Goal: Book appointment/travel/reservation

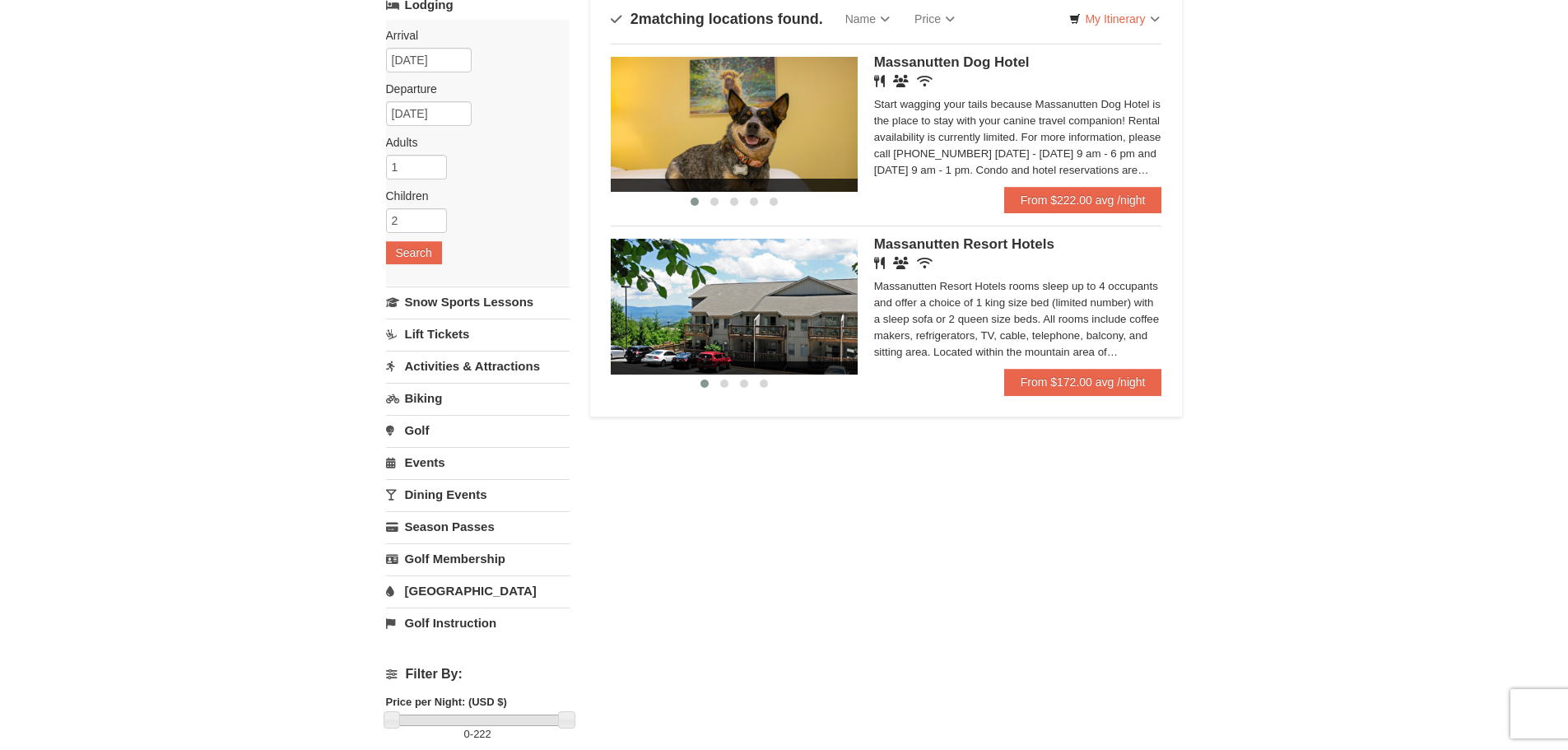
scroll to position [82, 0]
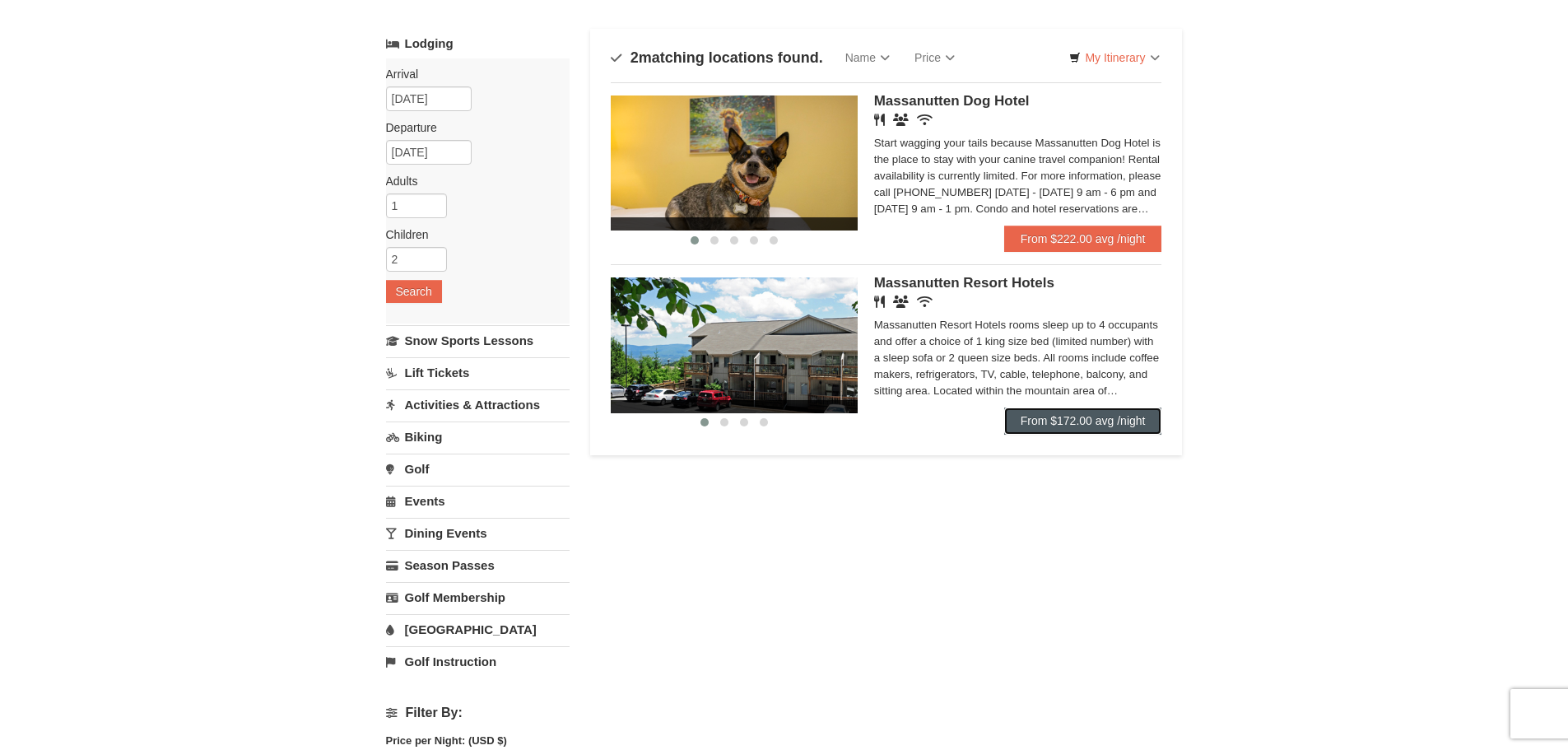
click at [1119, 415] on link "From $172.00 avg /night" at bounding box center [1082, 420] width 158 height 26
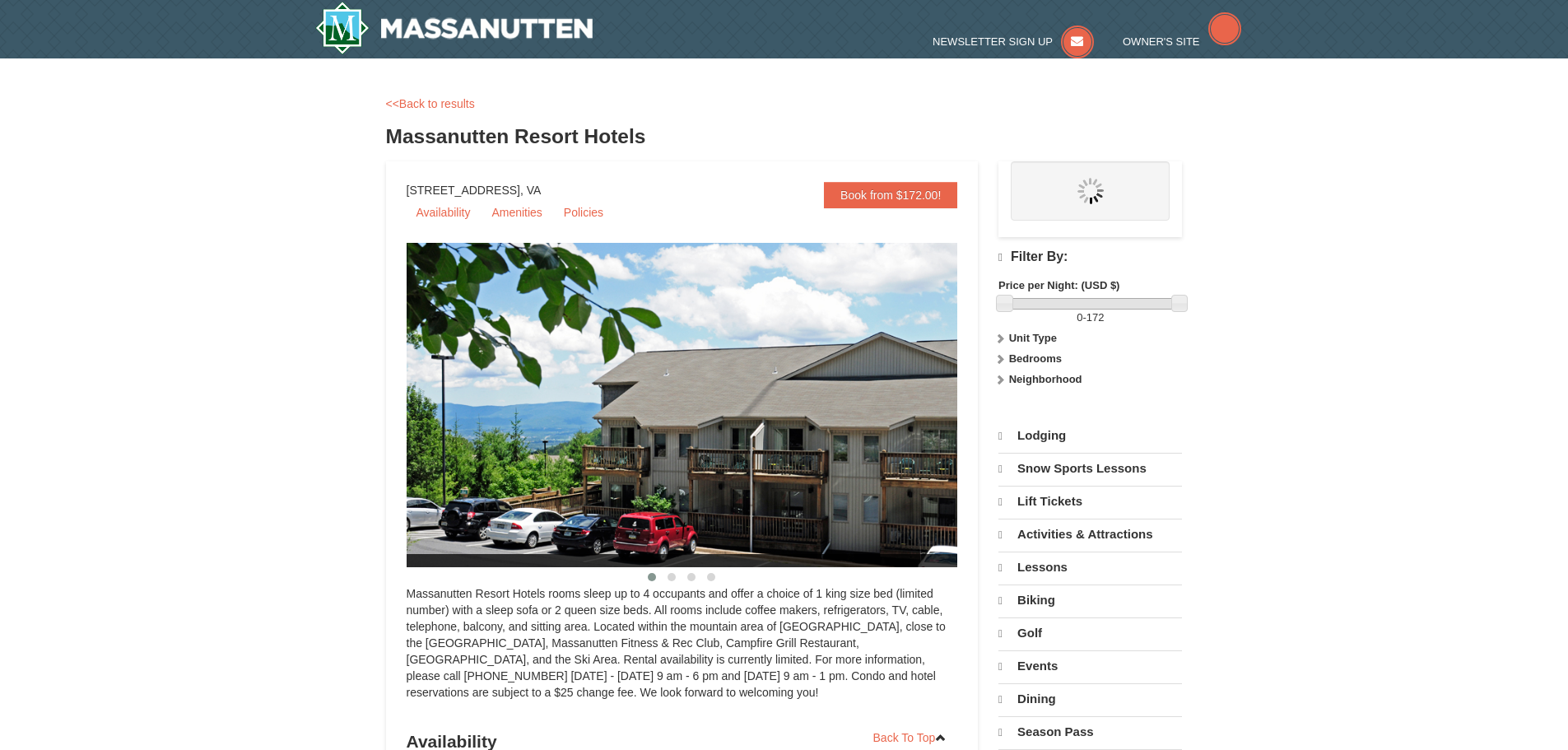
select select "9"
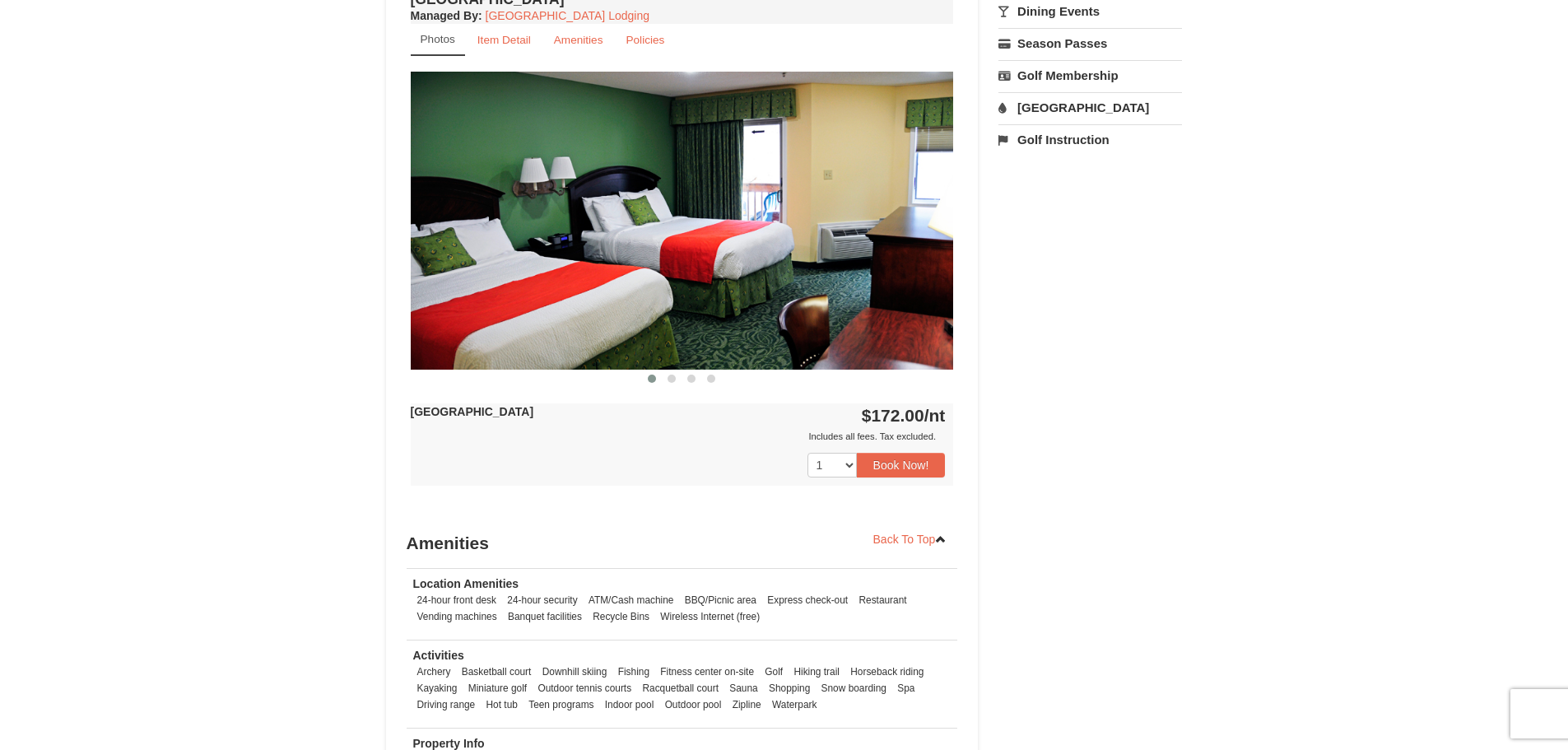
scroll to position [658, 0]
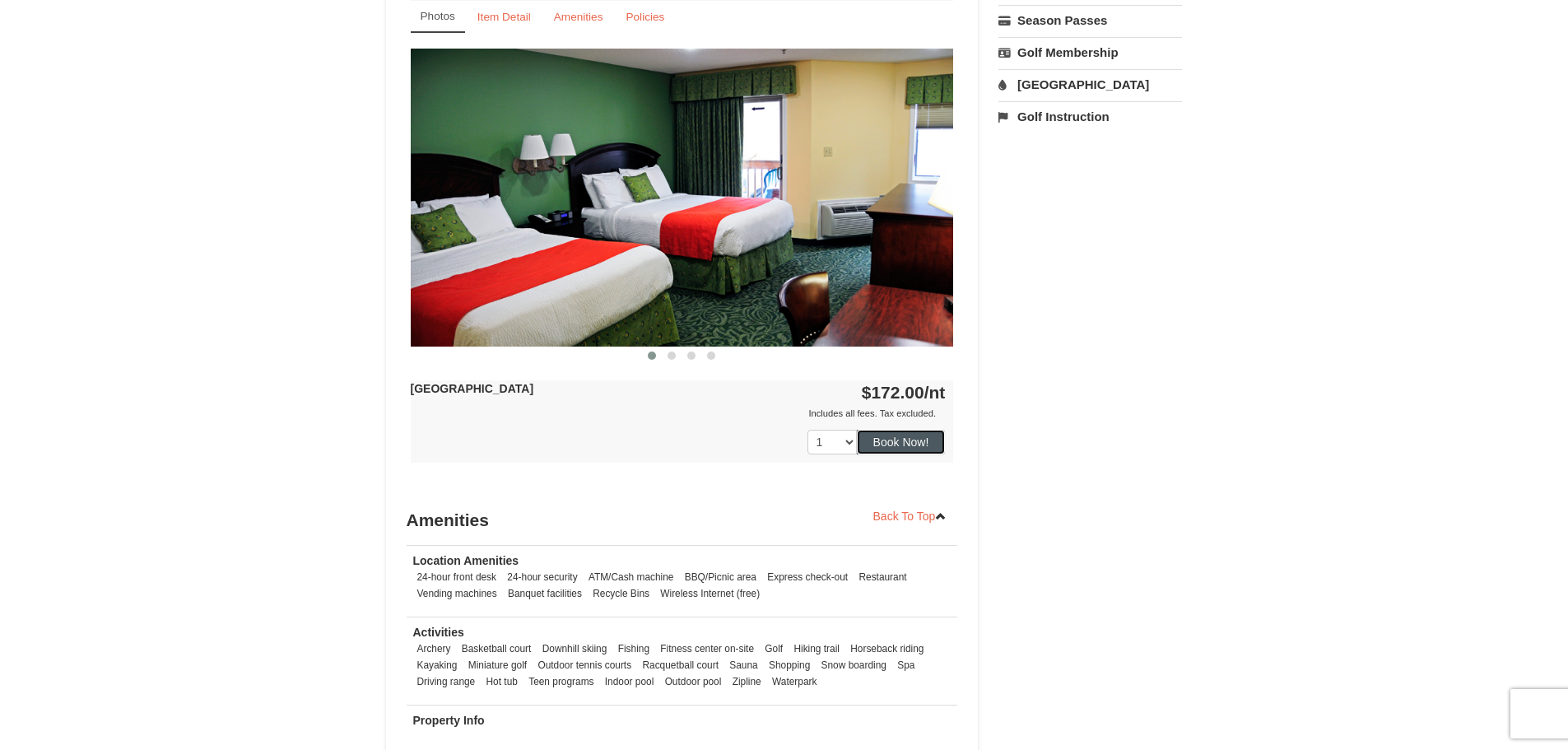
click at [936, 434] on button "Book Now!" at bounding box center [901, 442] width 89 height 25
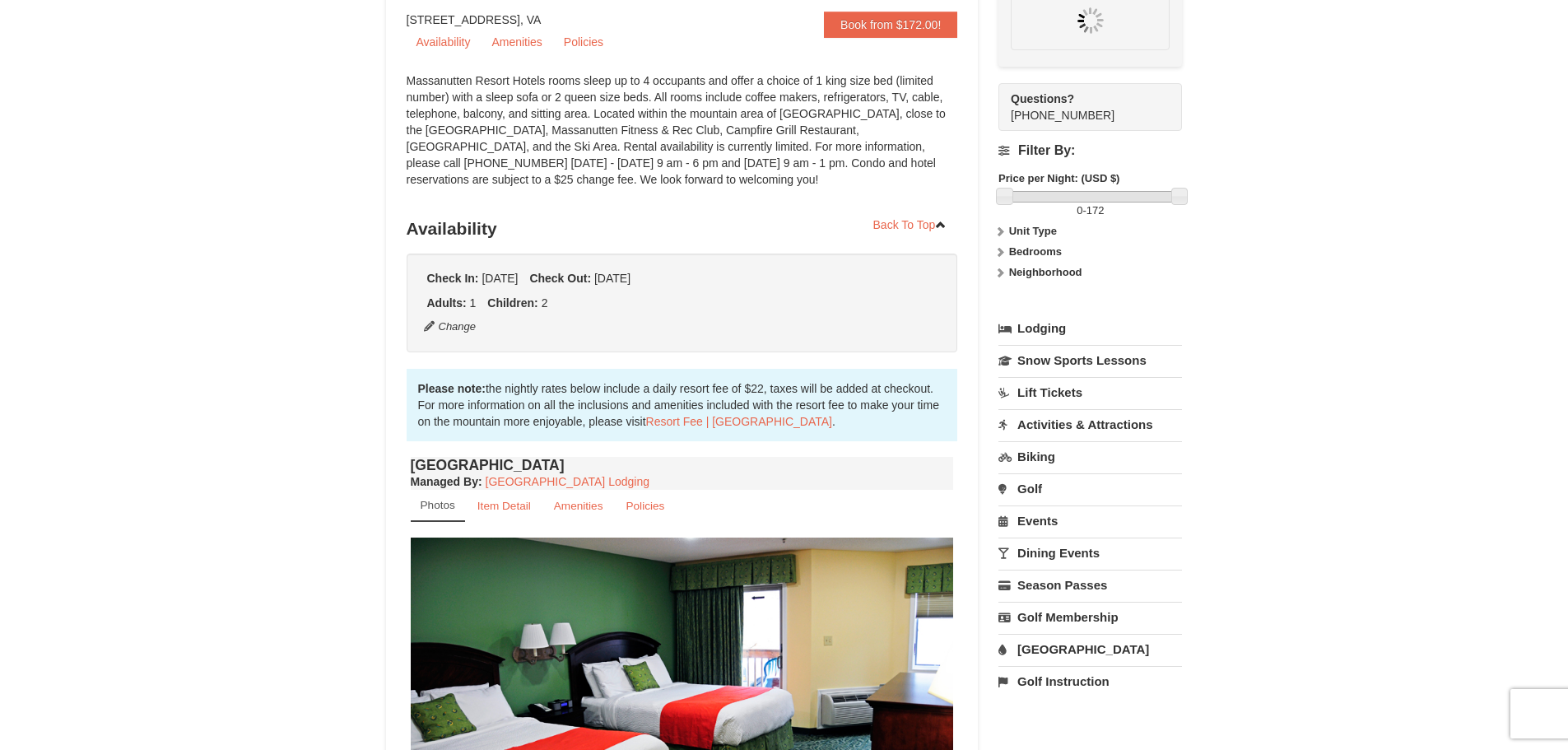
scroll to position [160, 0]
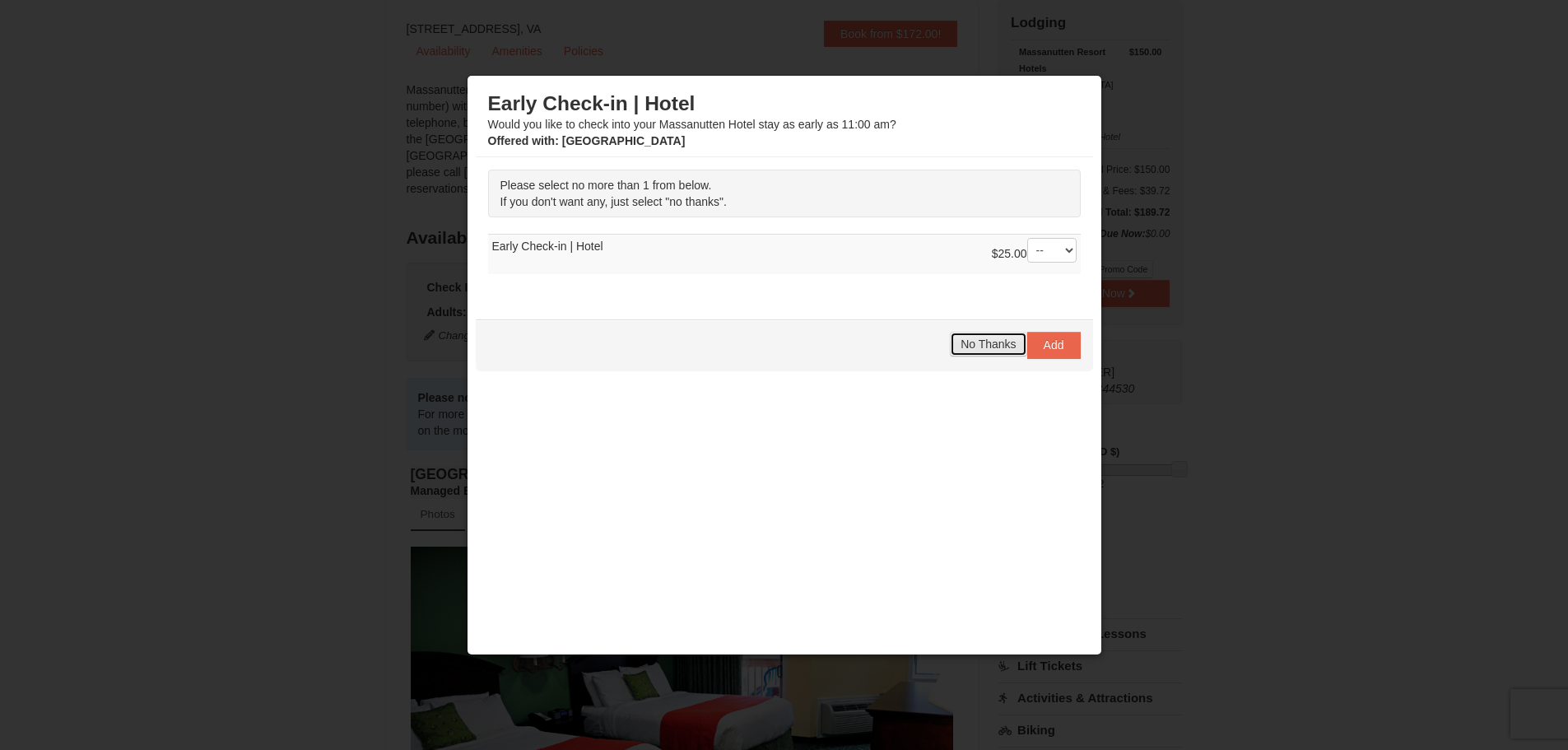
click at [988, 342] on span "No Thanks" at bounding box center [988, 344] width 56 height 13
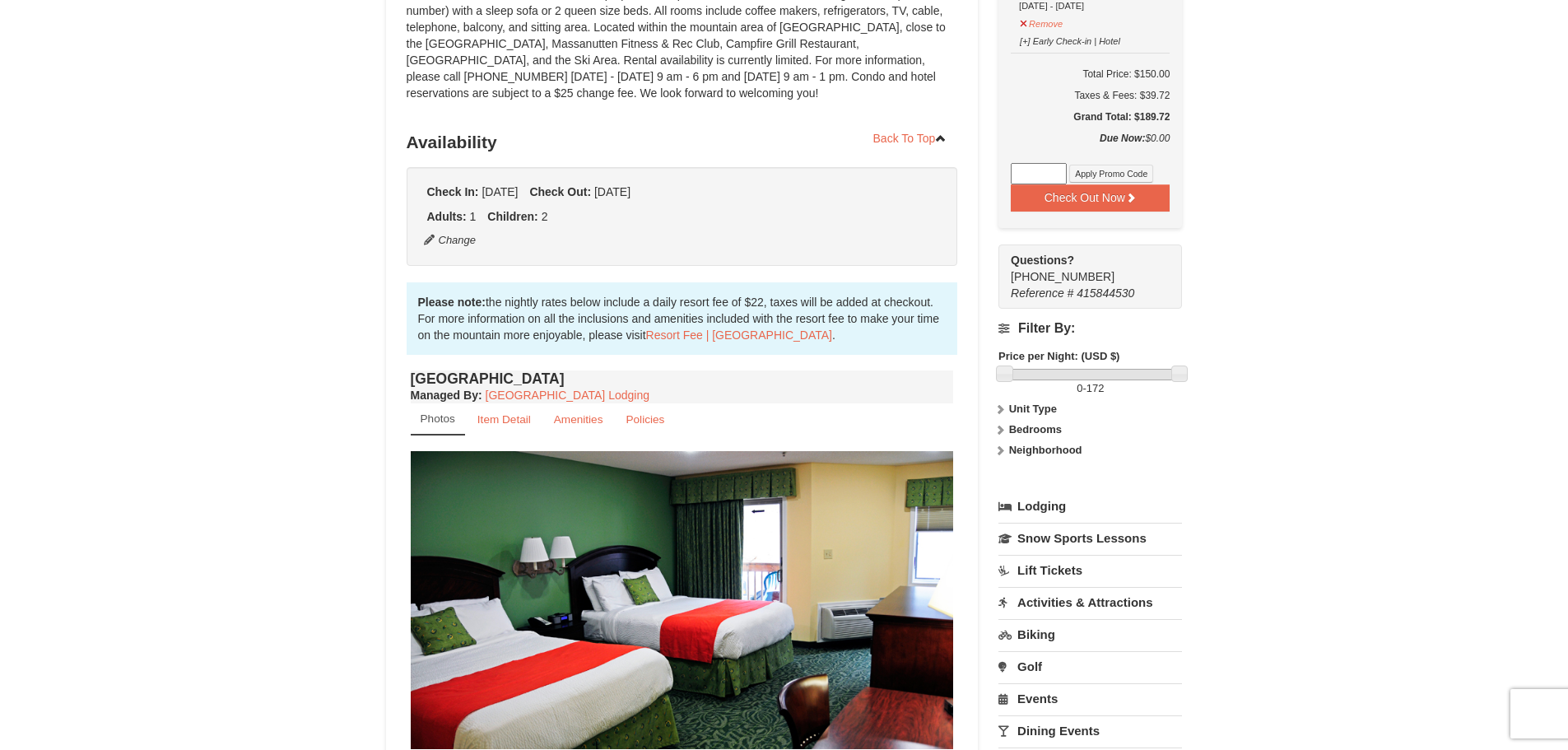
scroll to position [0, 0]
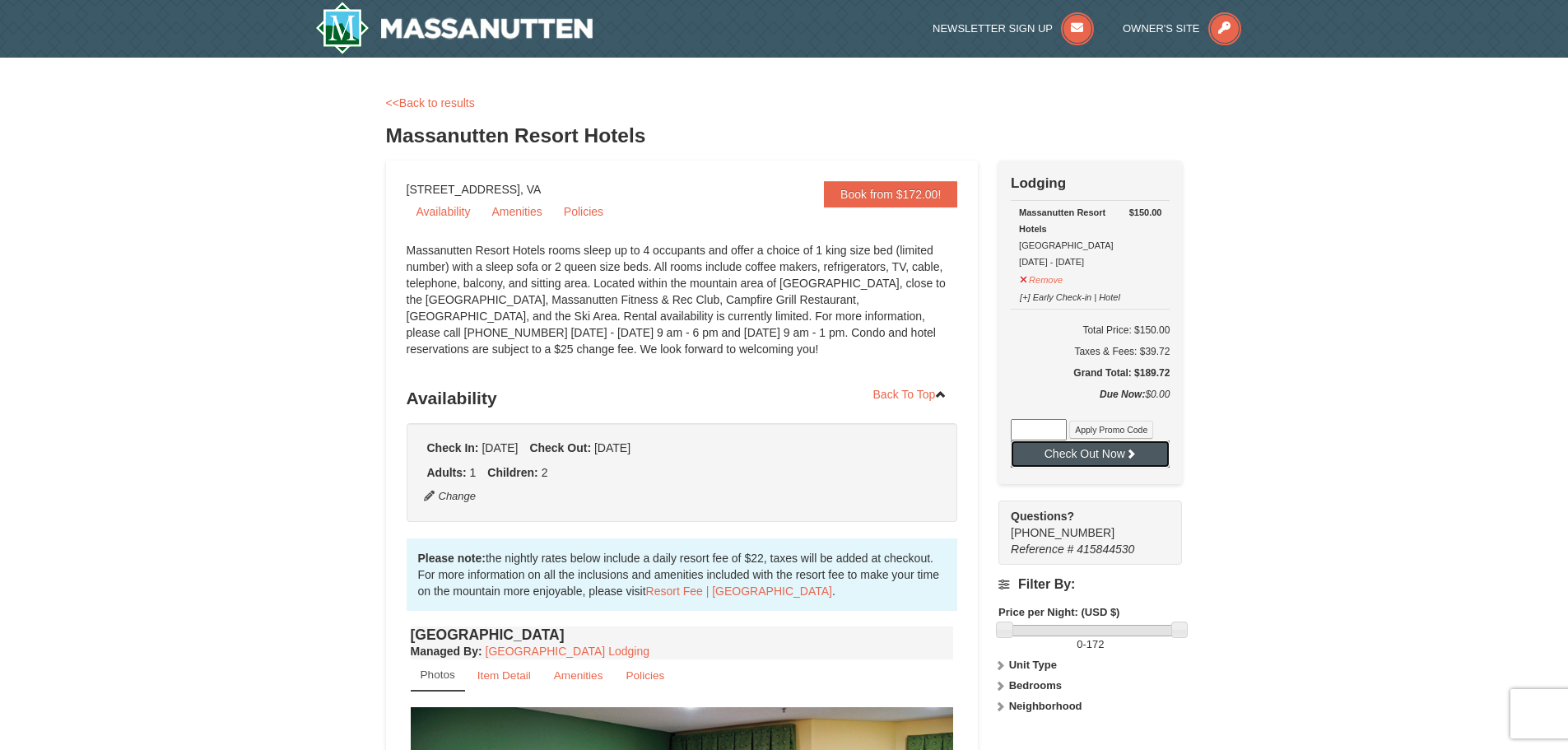
click at [1148, 449] on button "Check Out Now" at bounding box center [1090, 454] width 159 height 26
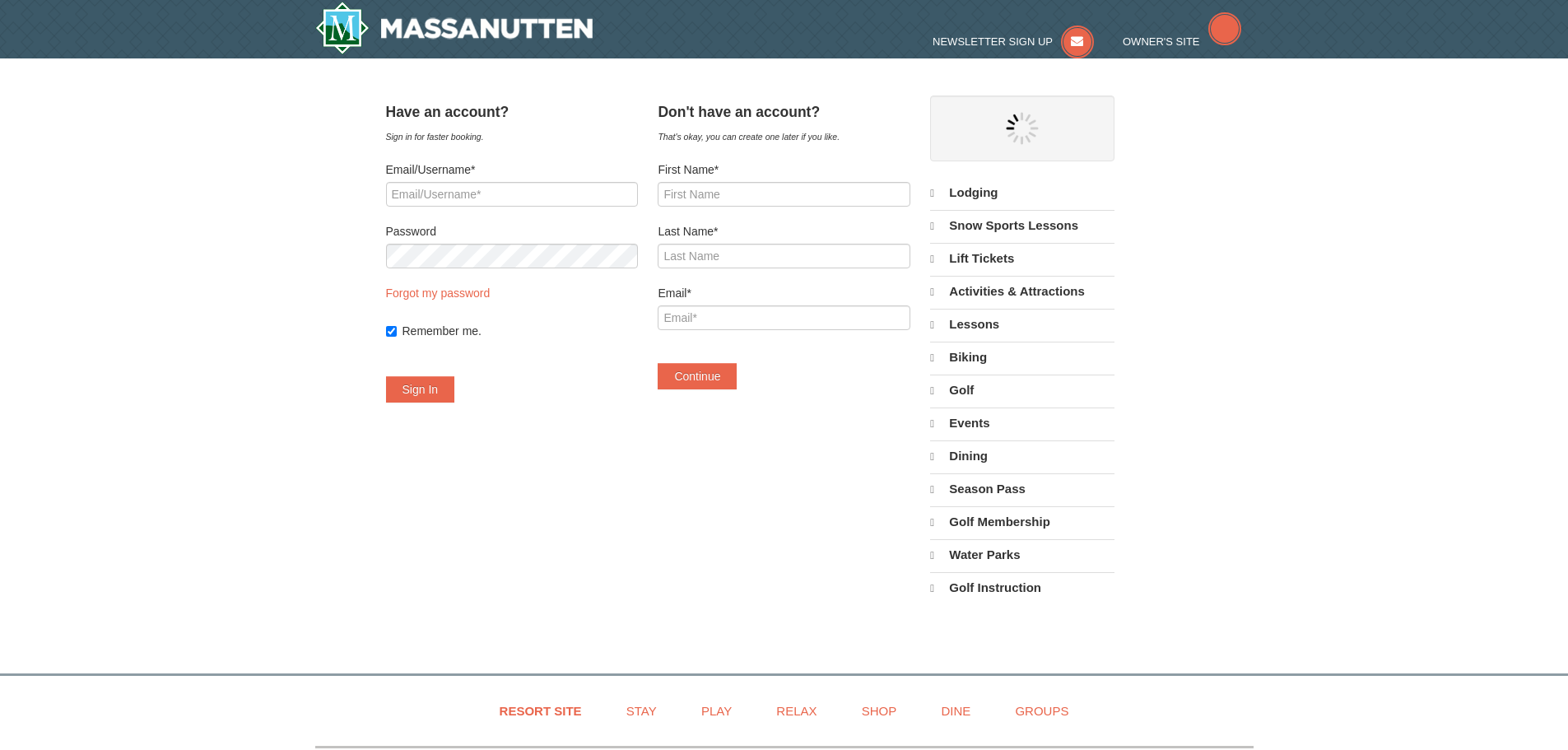
select select "9"
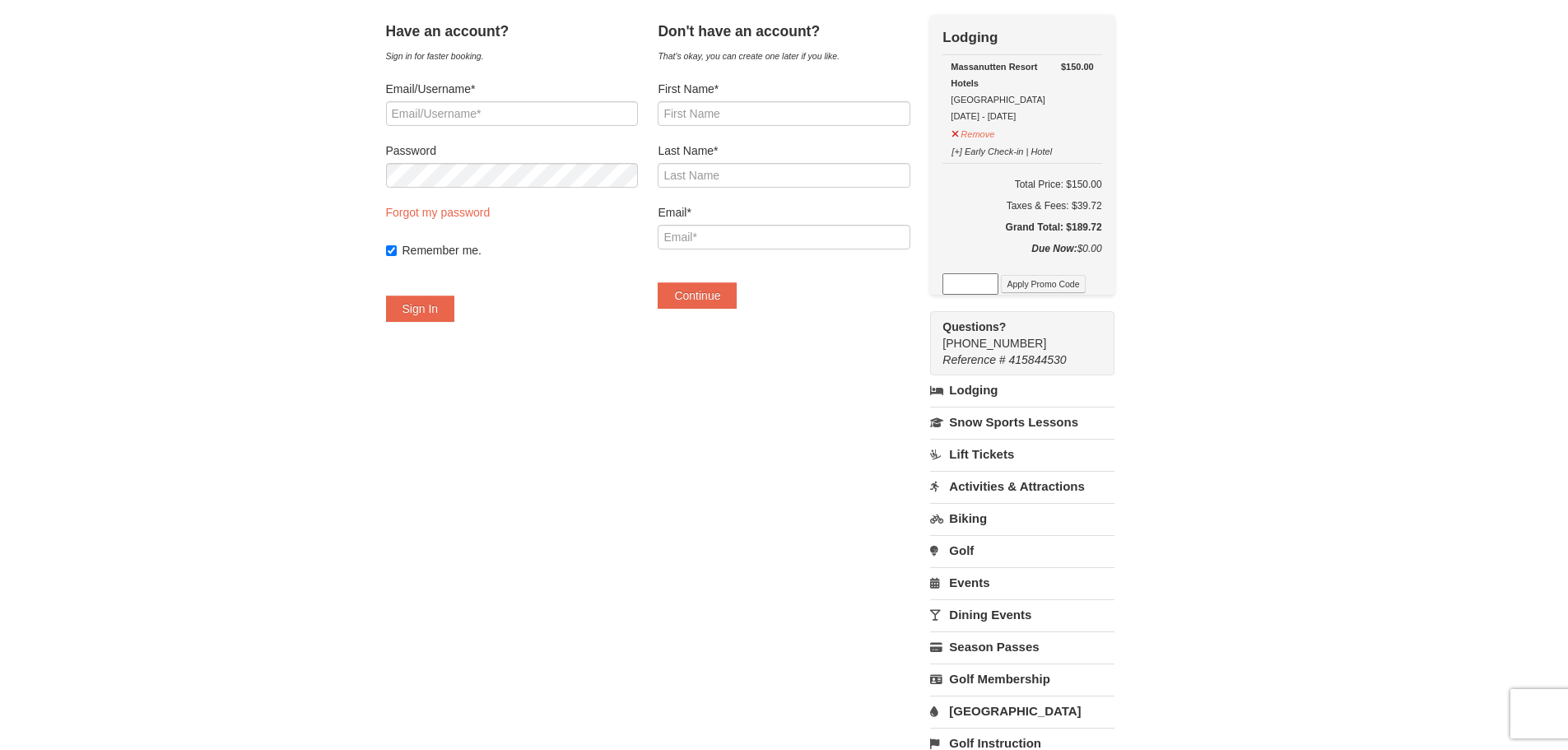
scroll to position [82, 0]
click at [1021, 389] on link "Lodging" at bounding box center [1022, 388] width 183 height 30
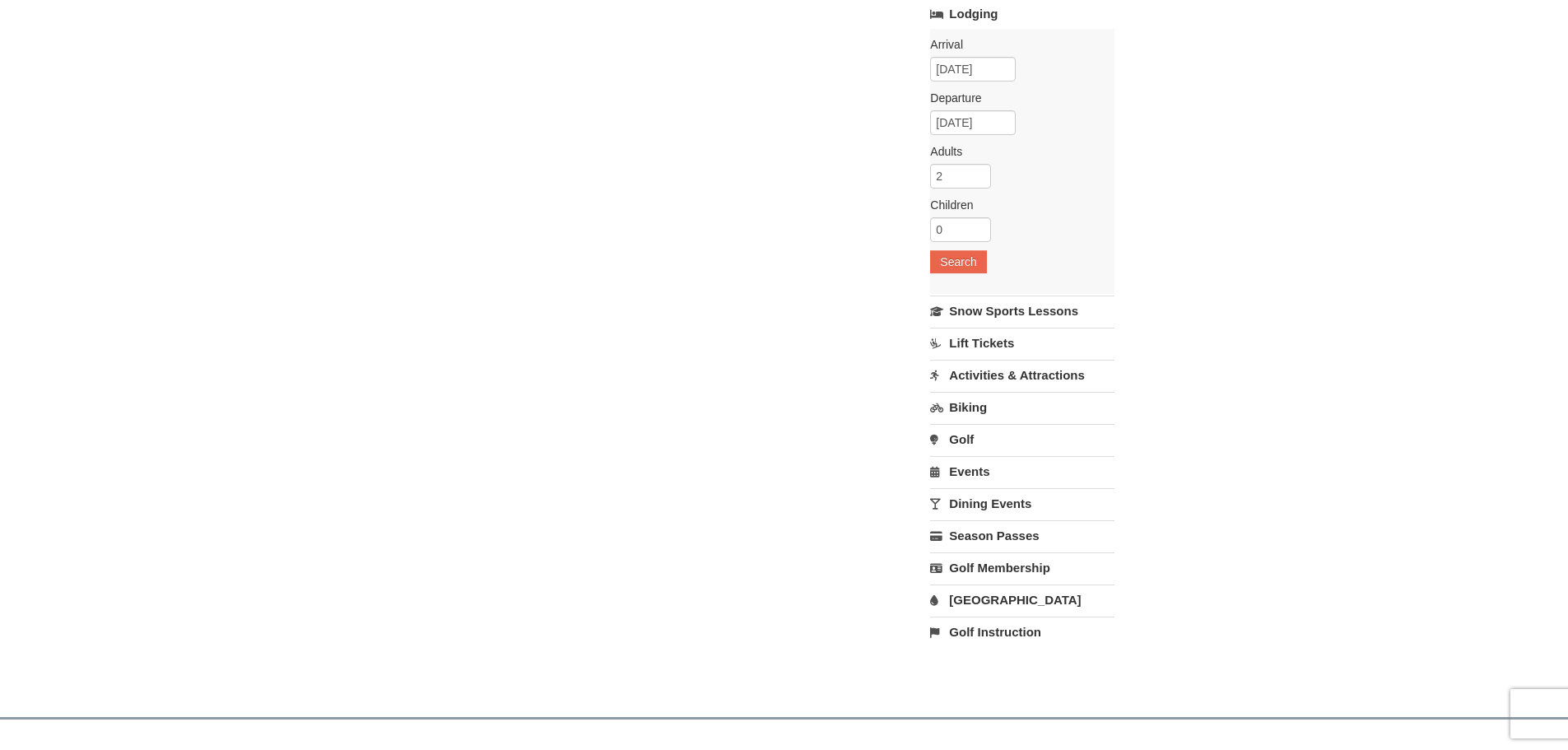
scroll to position [494, 0]
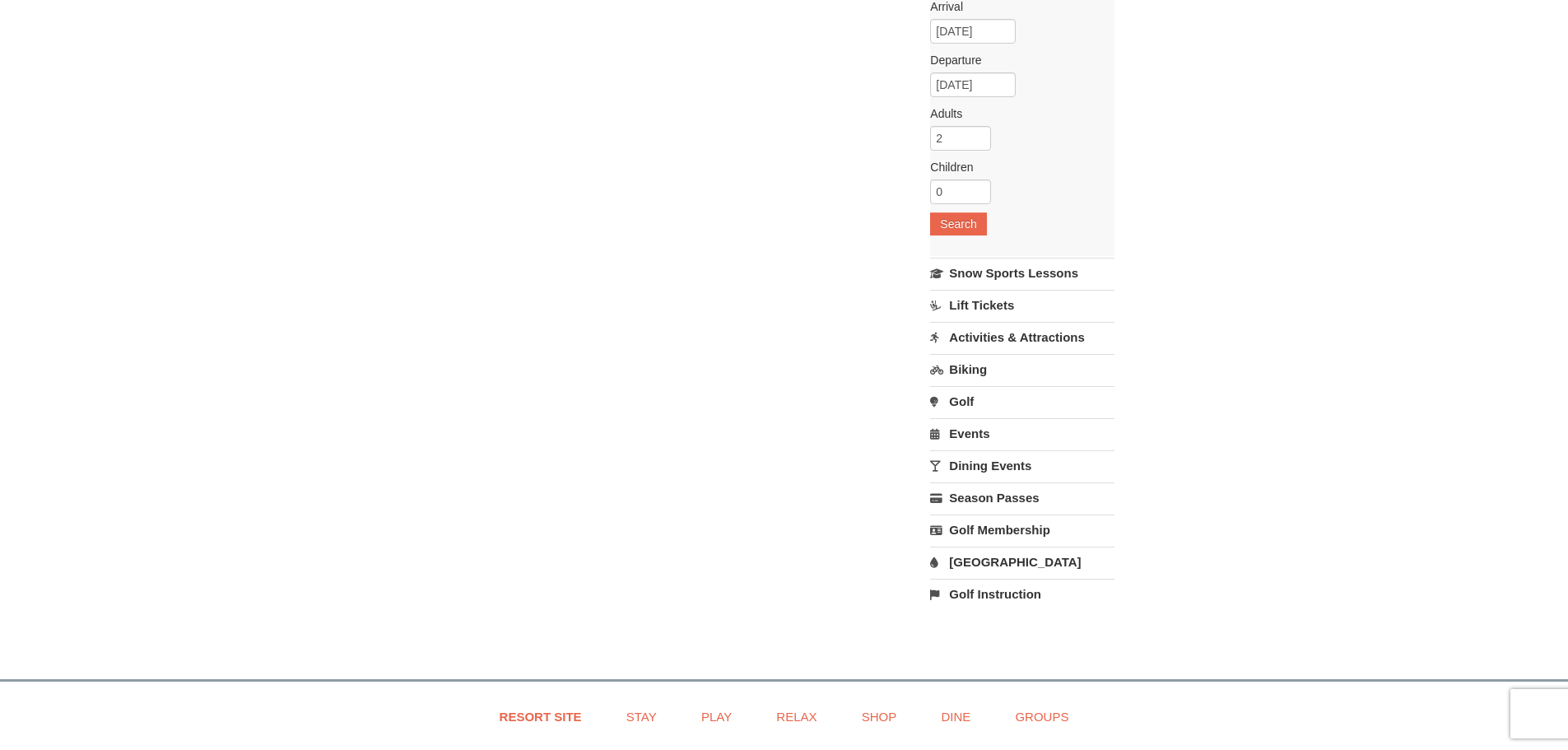
click at [1014, 556] on link "[GEOGRAPHIC_DATA]" at bounding box center [1022, 561] width 183 height 31
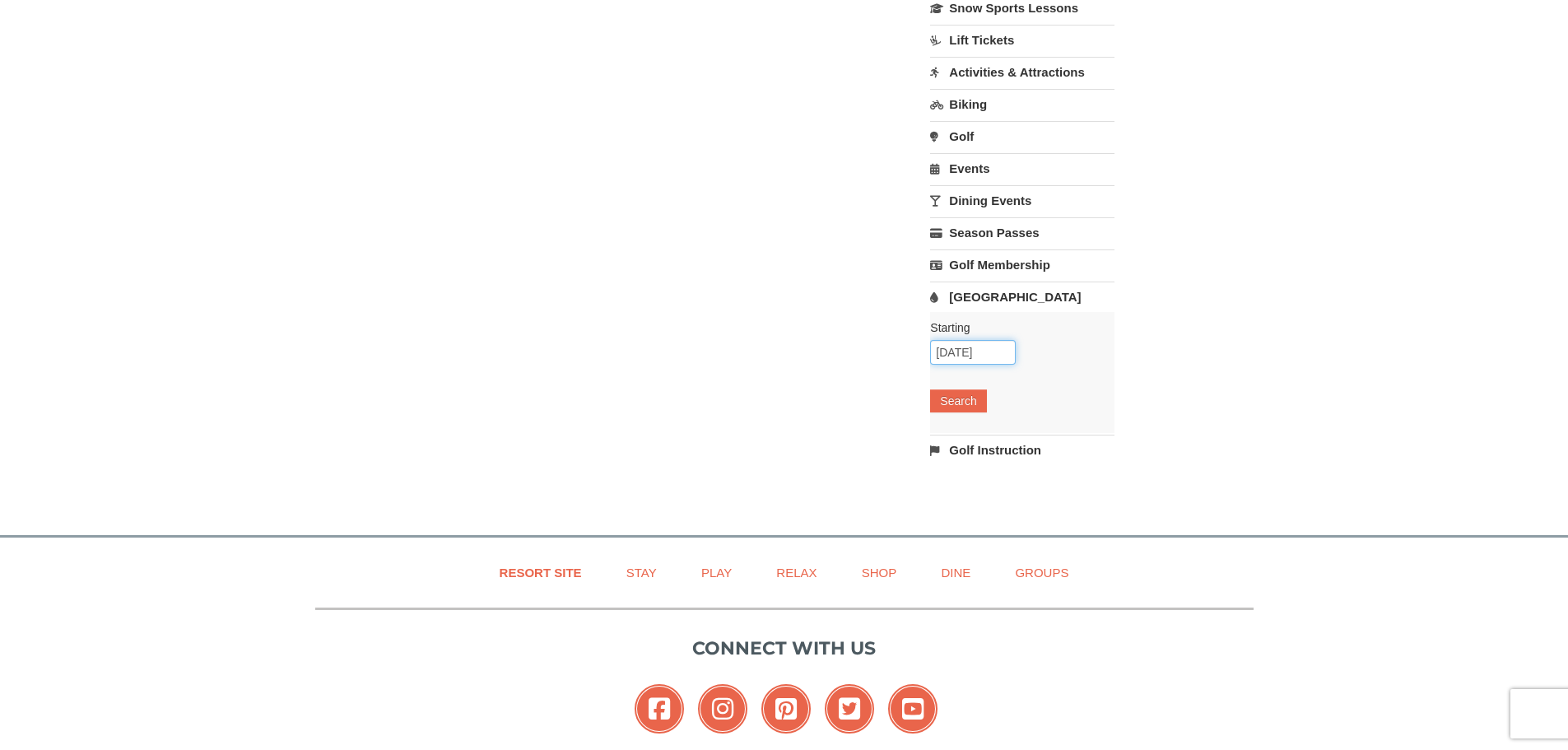
click at [970, 353] on input "09/02/2025" at bounding box center [972, 353] width 85 height 25
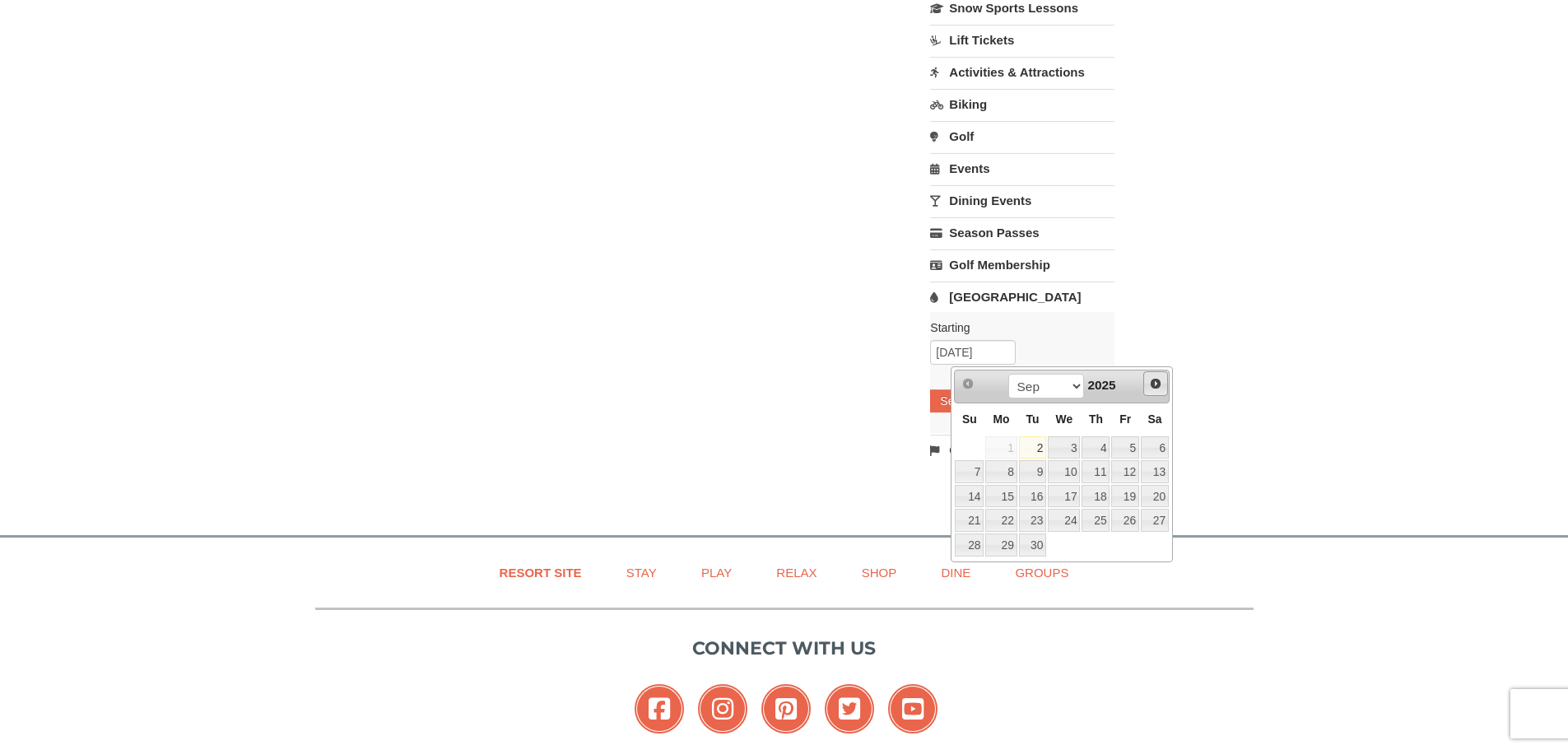
click at [1155, 378] on span "Next" at bounding box center [1155, 383] width 13 height 13
click at [1159, 495] on link "20" at bounding box center [1155, 496] width 28 height 23
type input "[DATE]"
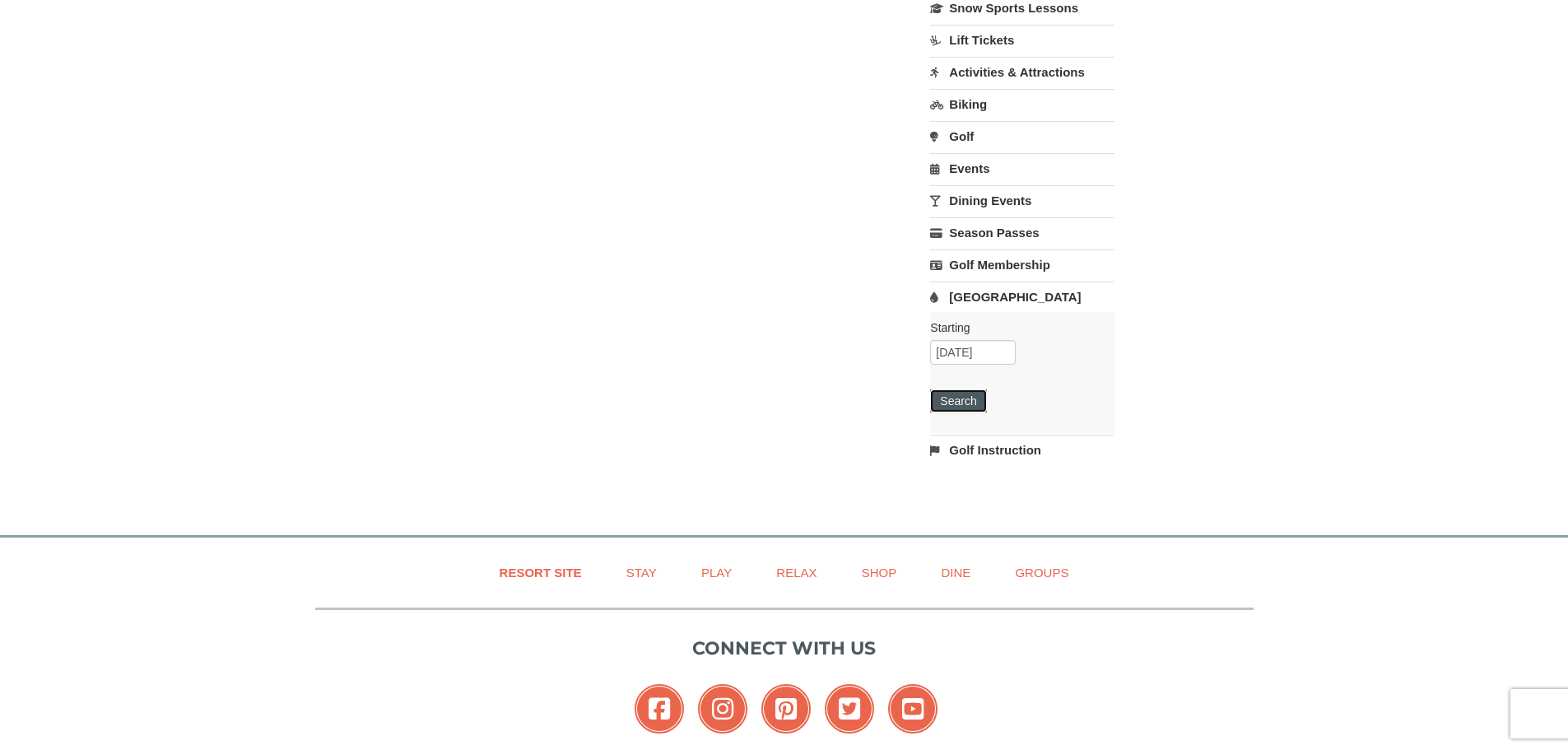
click at [977, 405] on button "Search" at bounding box center [957, 401] width 56 height 23
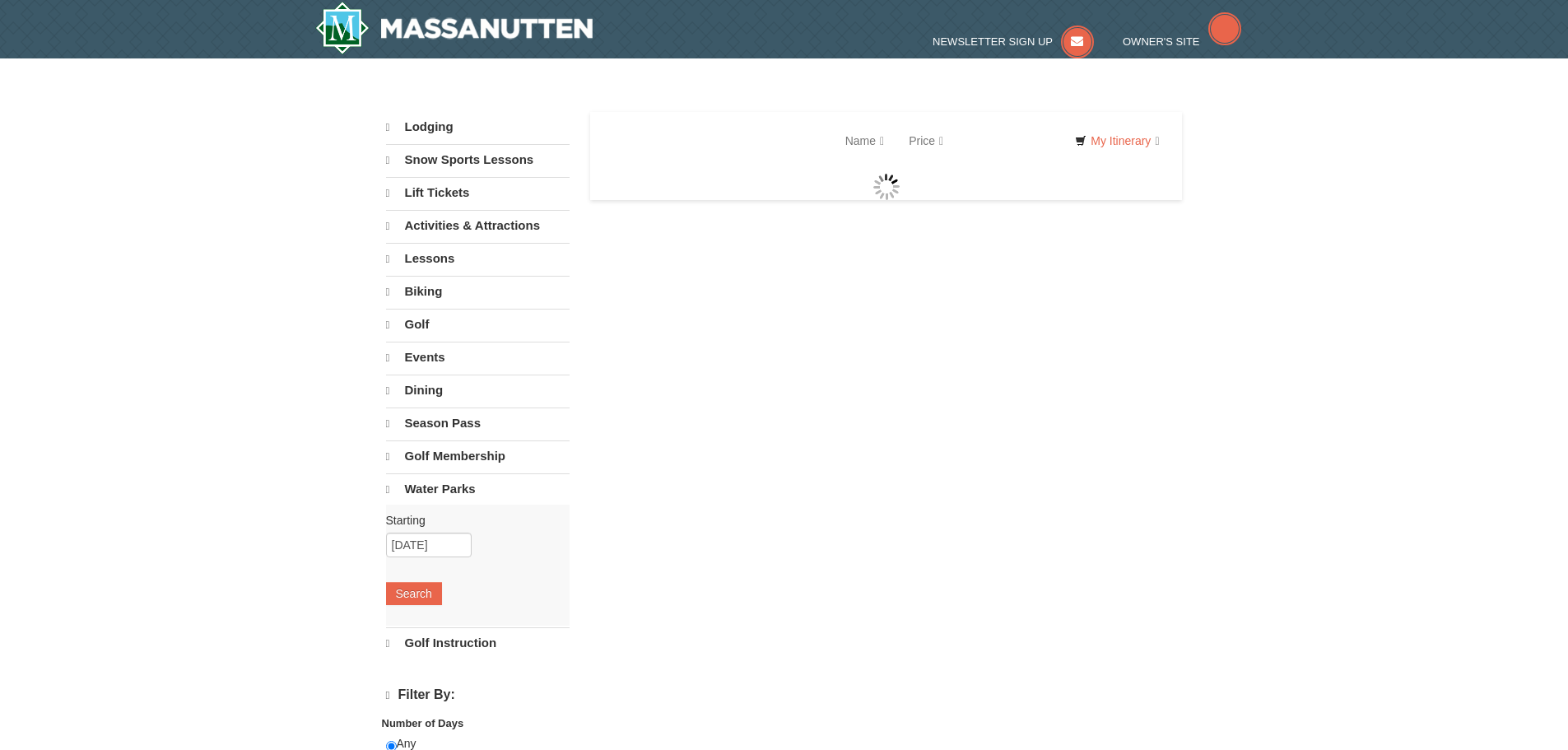
select select "9"
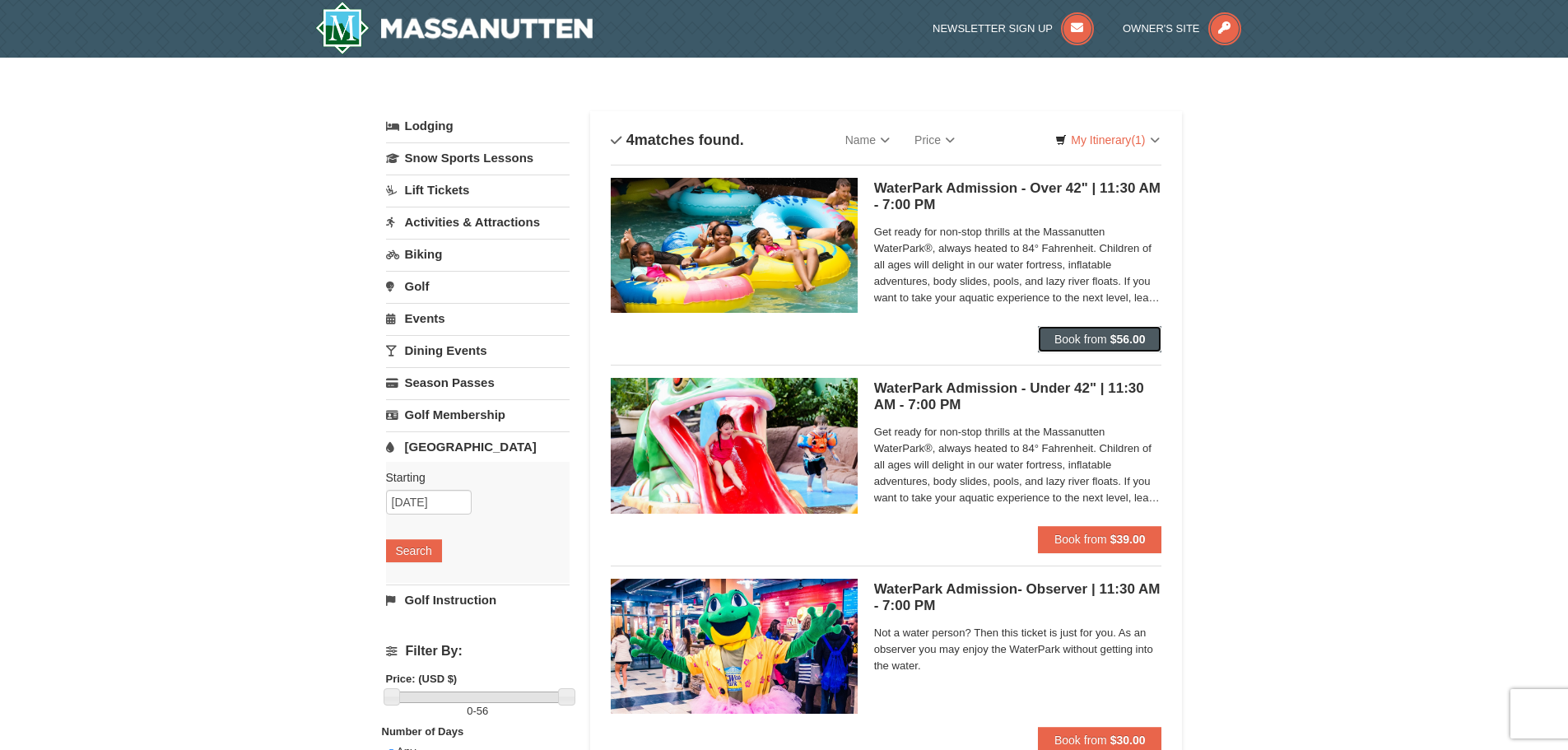
click at [1120, 341] on strong "$56.00" at bounding box center [1128, 338] width 35 height 13
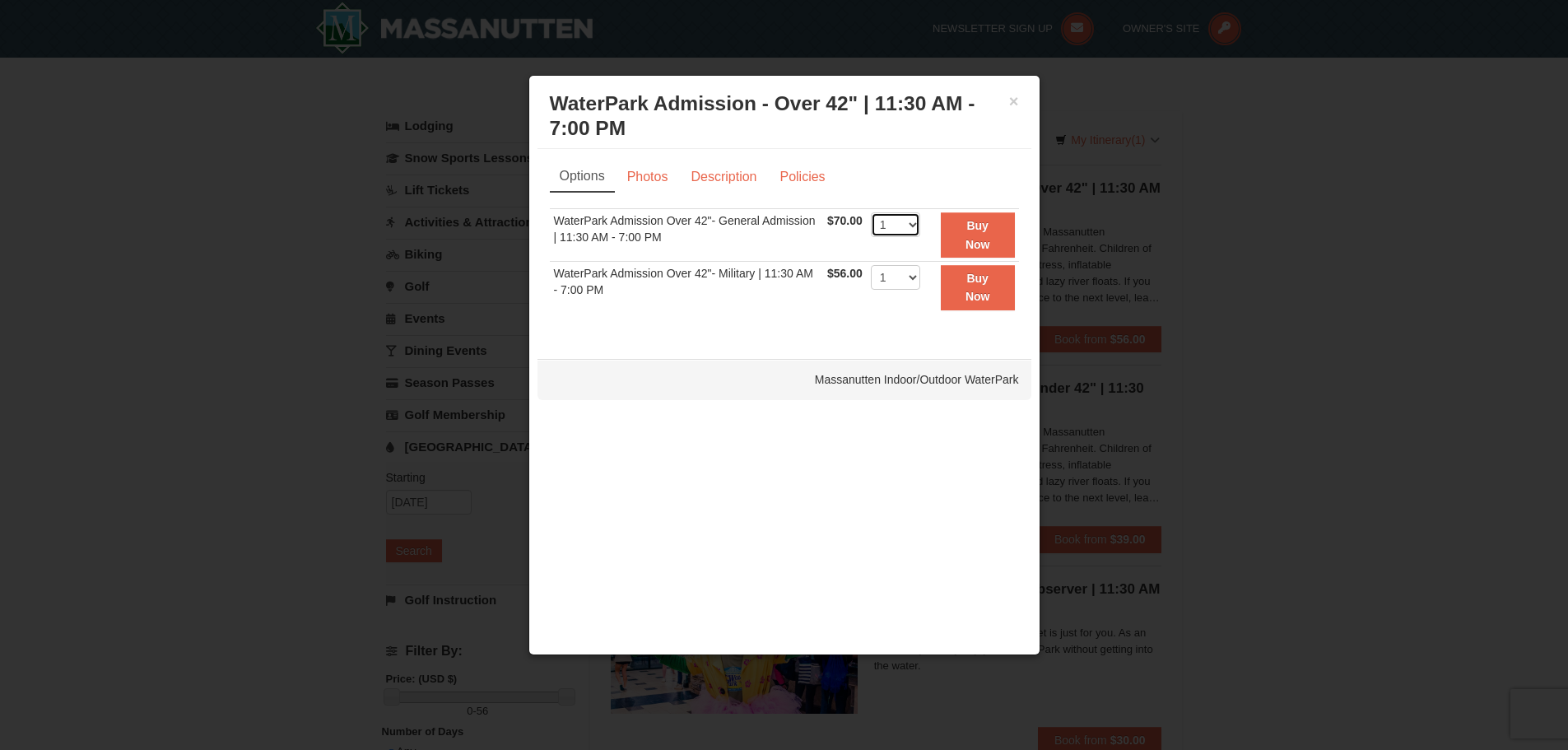
click at [910, 219] on select "1 2 3 4 5 6 7 8 9 10 11 12 13 14 15 16 17 18 19 20 21 22" at bounding box center [895, 225] width 49 height 25
select select "3"
click at [871, 212] on select "1 2 3 4 5 6 7 8 9 10 11 12 13 14 15 16 17 18 19 20 21 22" at bounding box center [895, 225] width 49 height 25
click at [966, 241] on strong "Buy Now" at bounding box center [977, 234] width 25 height 31
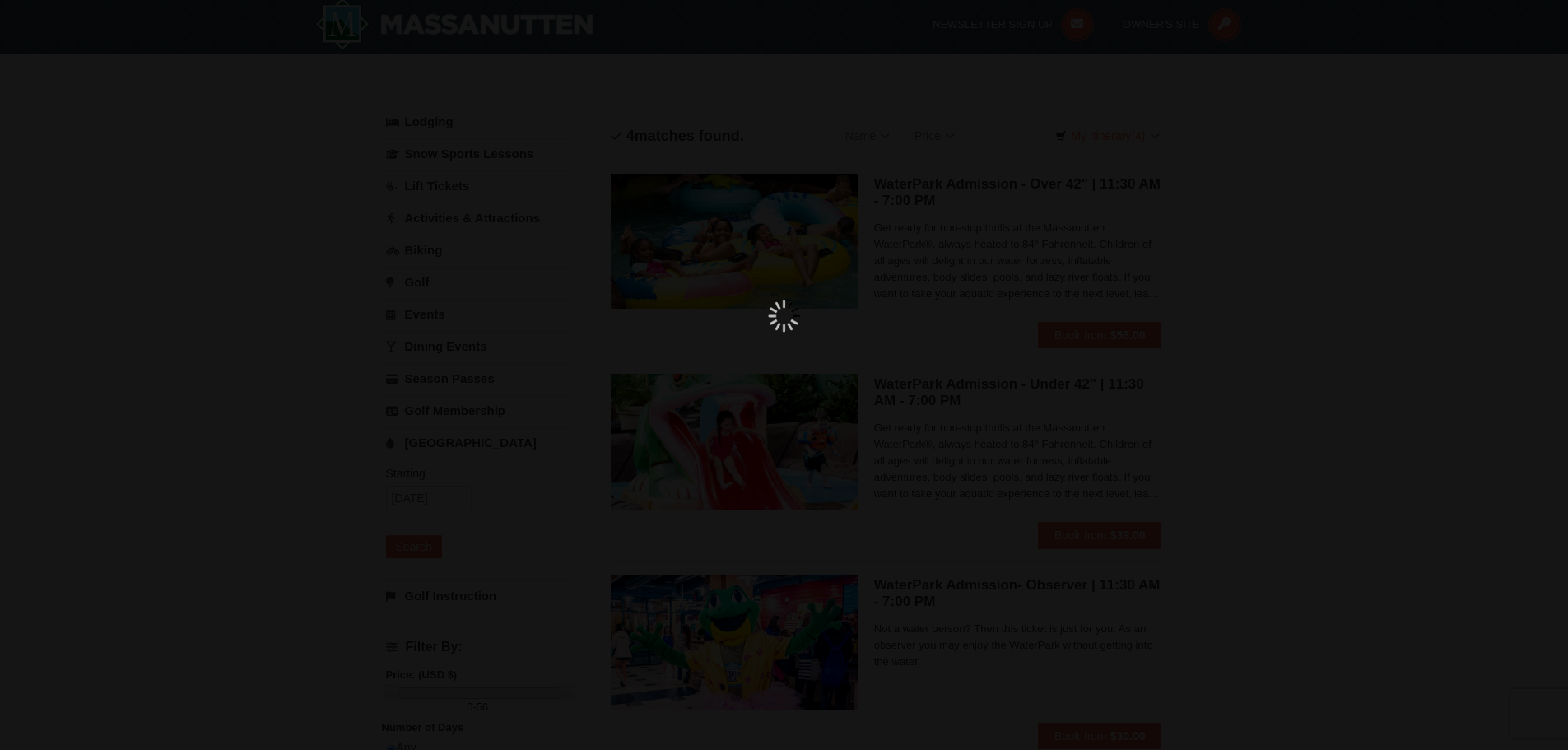
scroll to position [5, 0]
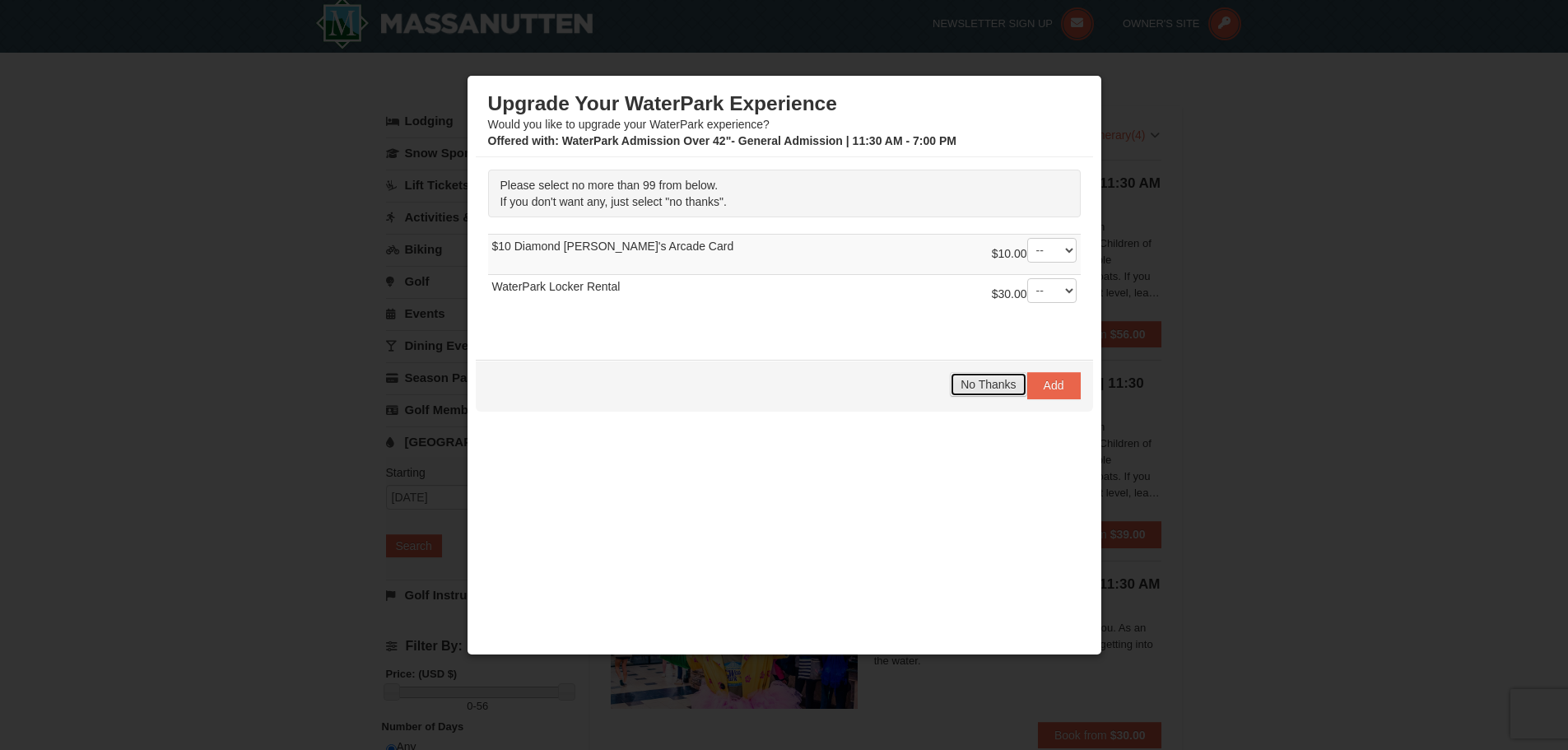
click at [986, 381] on span "No Thanks" at bounding box center [988, 384] width 56 height 13
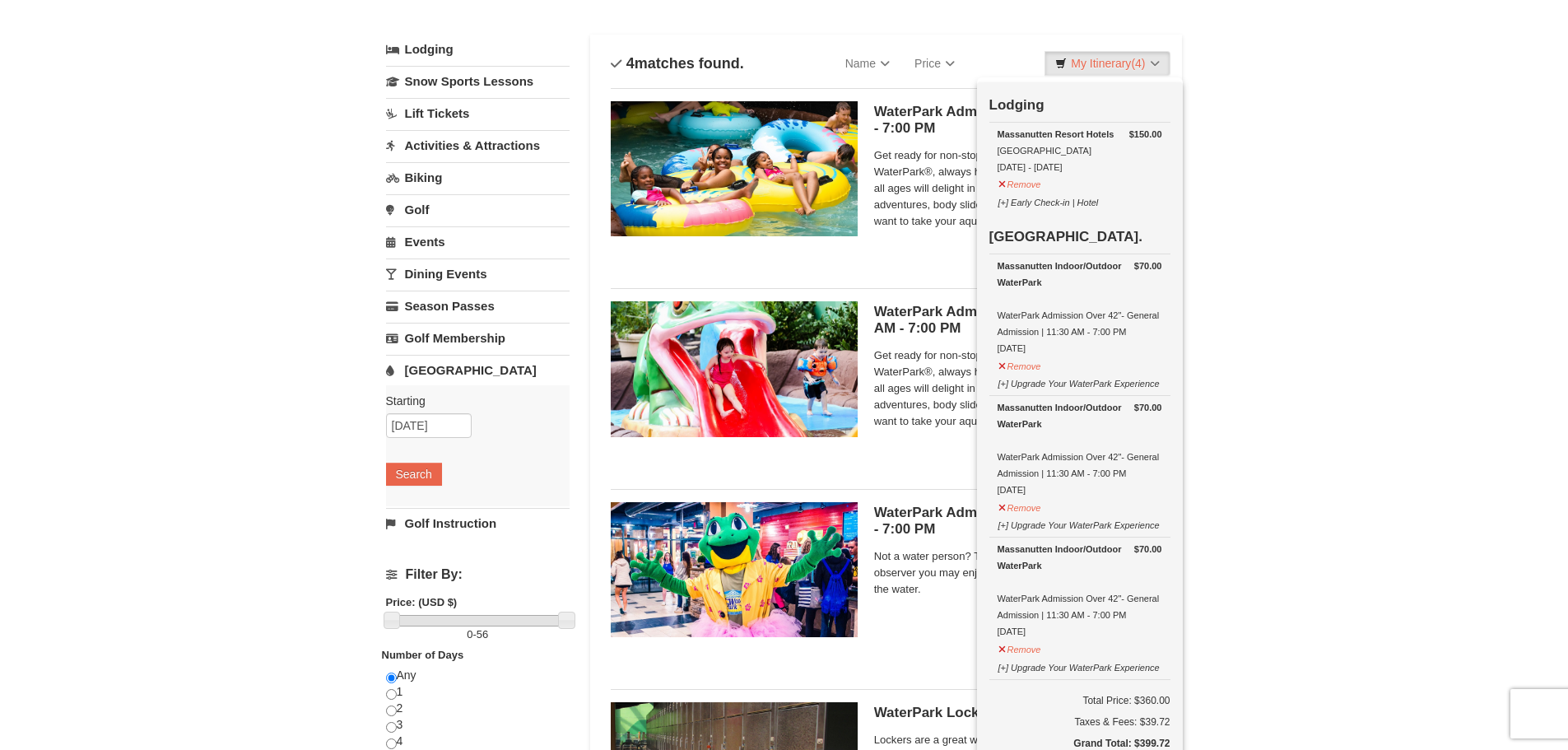
scroll to position [0, 0]
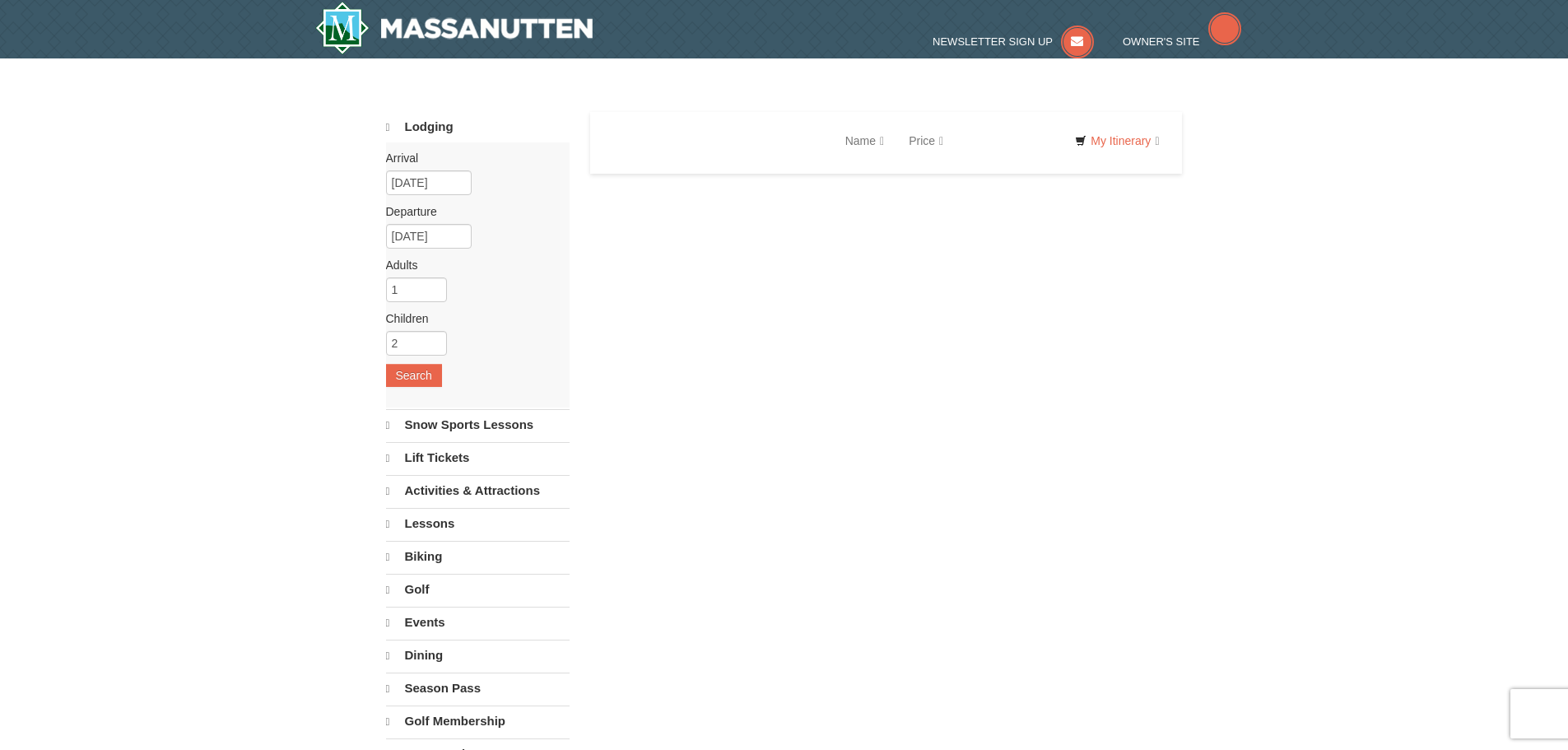
select select "9"
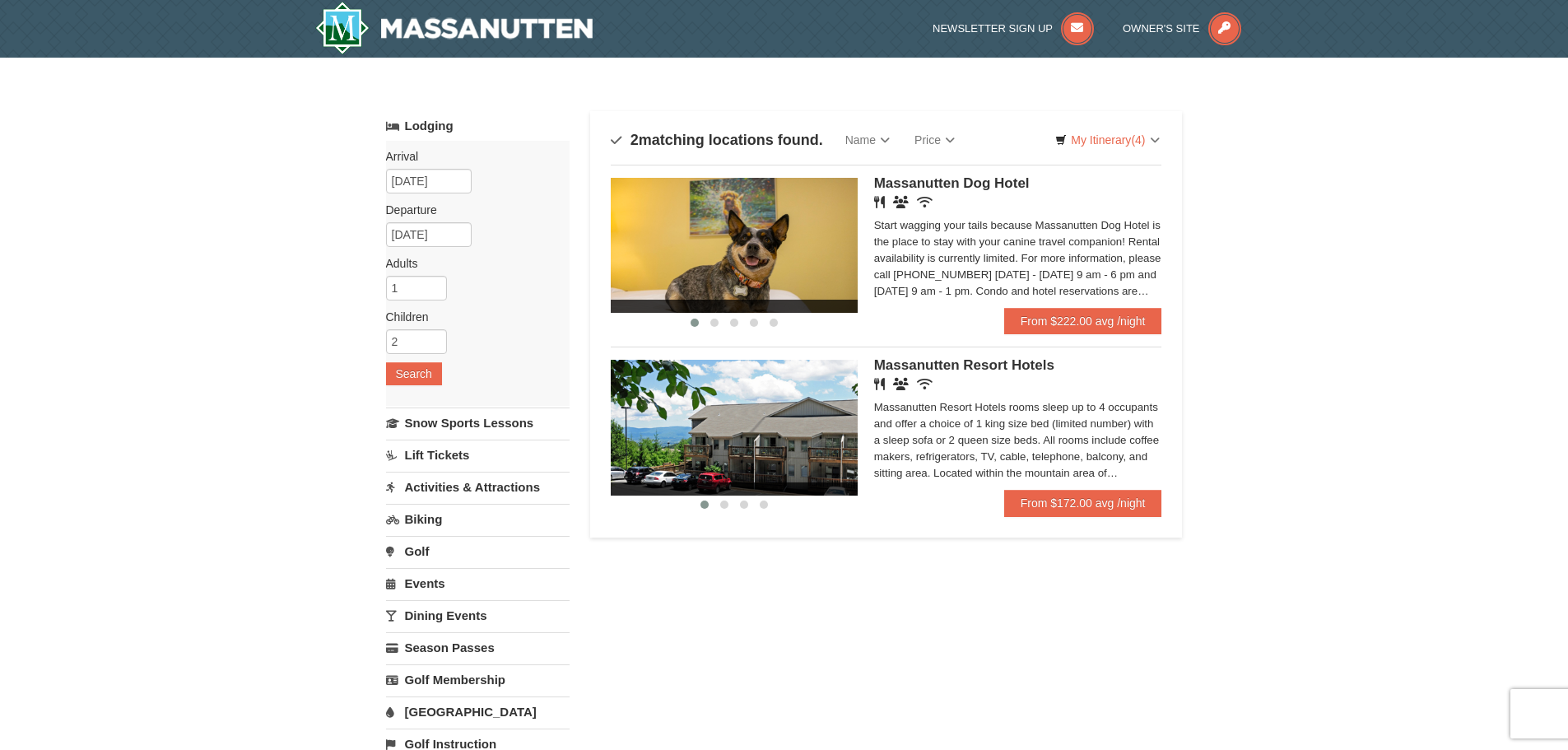
click at [801, 263] on img at bounding box center [734, 245] width 247 height 135
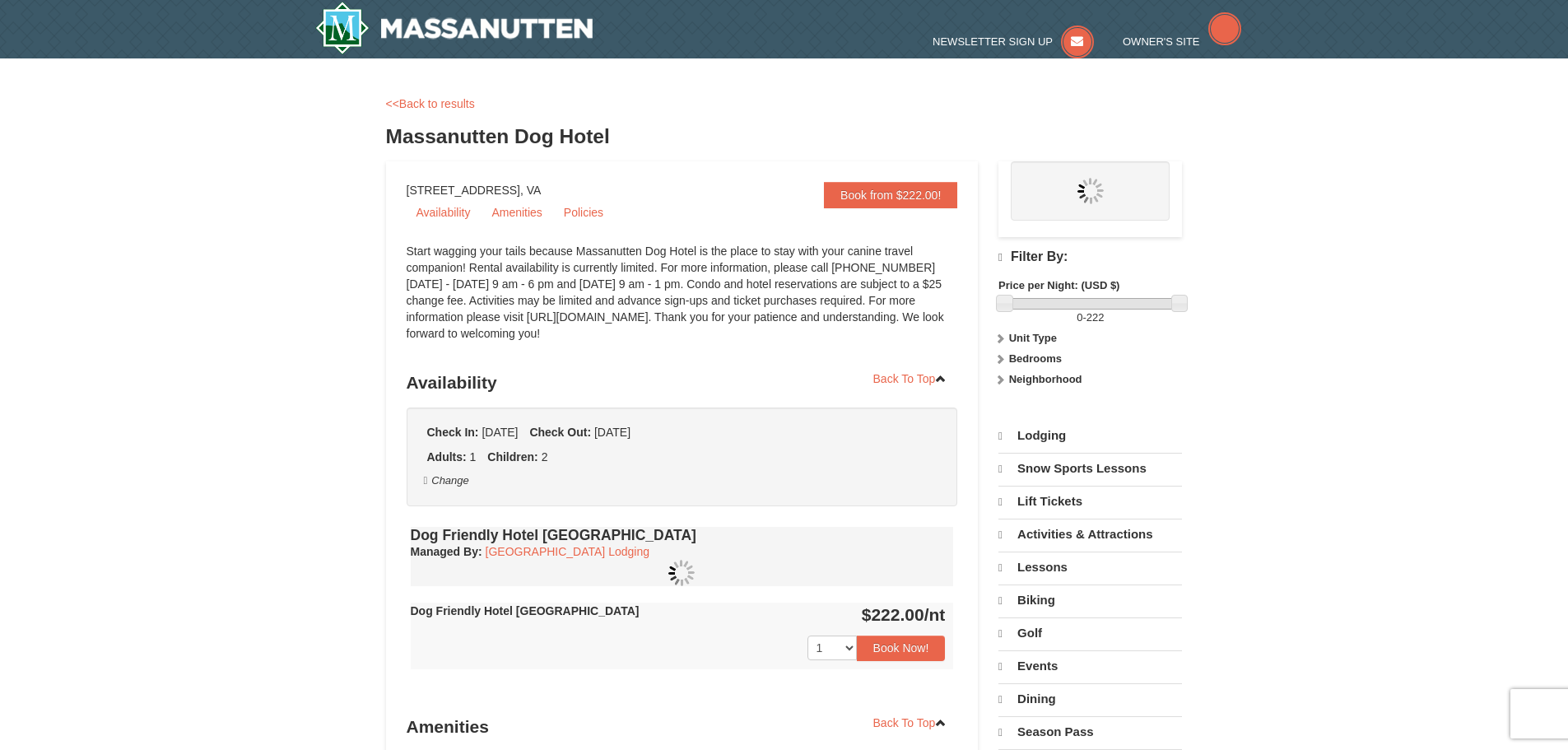
select select "9"
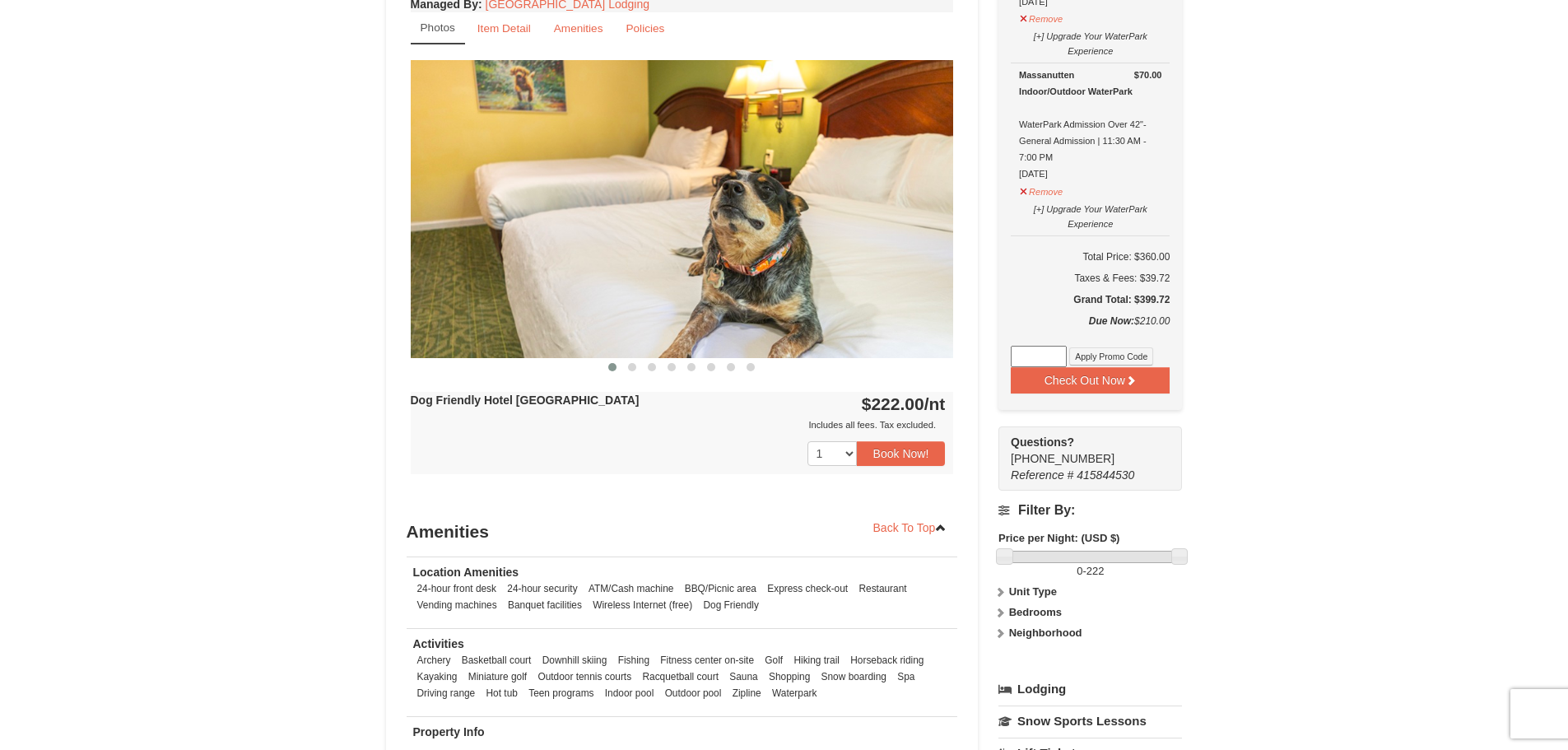
scroll to position [494, 0]
